Goal: Download file/media

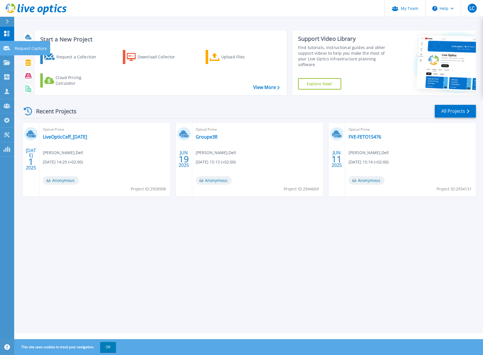
click at [5, 52] on link "Request Capture Request Capture" at bounding box center [7, 48] width 14 height 14
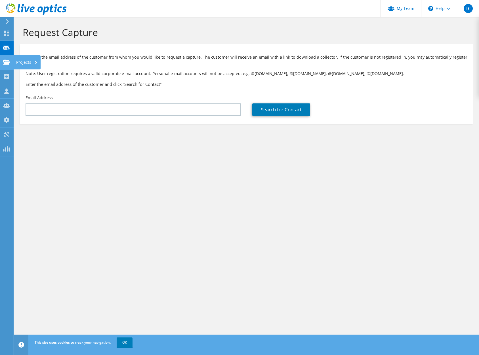
click at [7, 61] on icon at bounding box center [6, 62] width 7 height 5
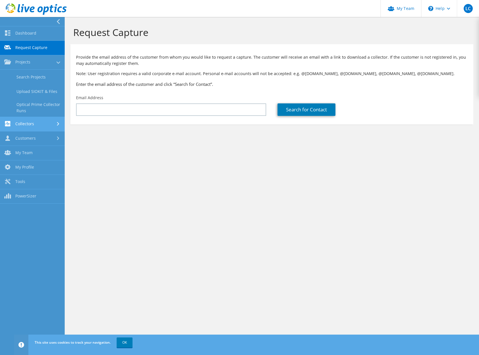
click at [25, 126] on link "Collectors" at bounding box center [32, 124] width 65 height 14
click at [44, 89] on link "Download Collector" at bounding box center [32, 91] width 65 height 14
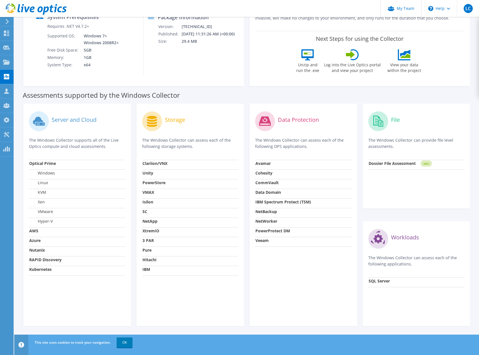
scroll to position [86, 0]
click at [154, 223] on strong "NetApp" at bounding box center [149, 221] width 15 height 5
click at [149, 222] on strong "NetApp" at bounding box center [149, 221] width 15 height 5
